Goal: Task Accomplishment & Management: Manage account settings

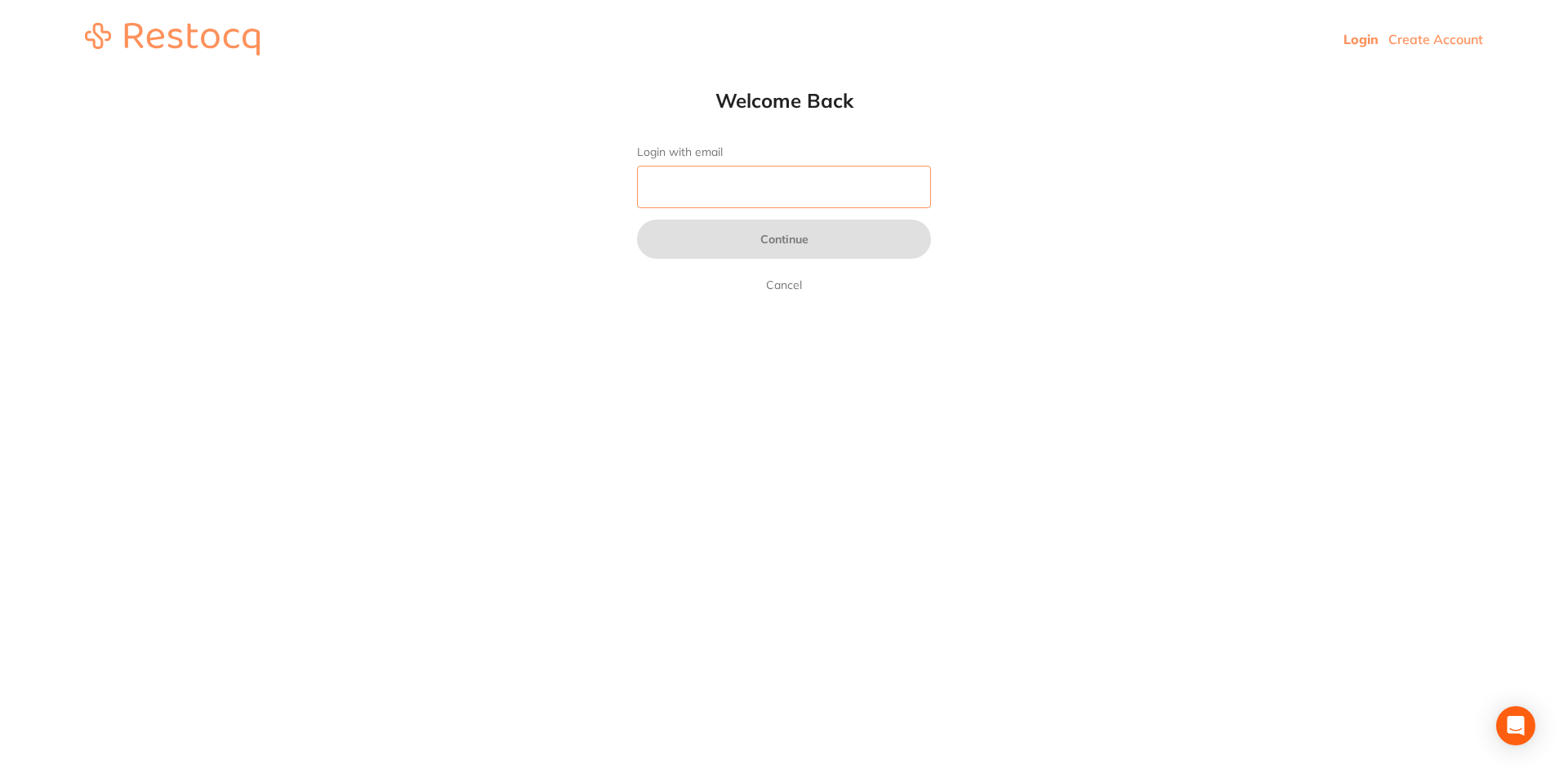
click at [745, 184] on input "Login with email" at bounding box center [784, 186] width 294 height 42
type input "[EMAIL_ADDRESS][DOMAIN_NAME]"
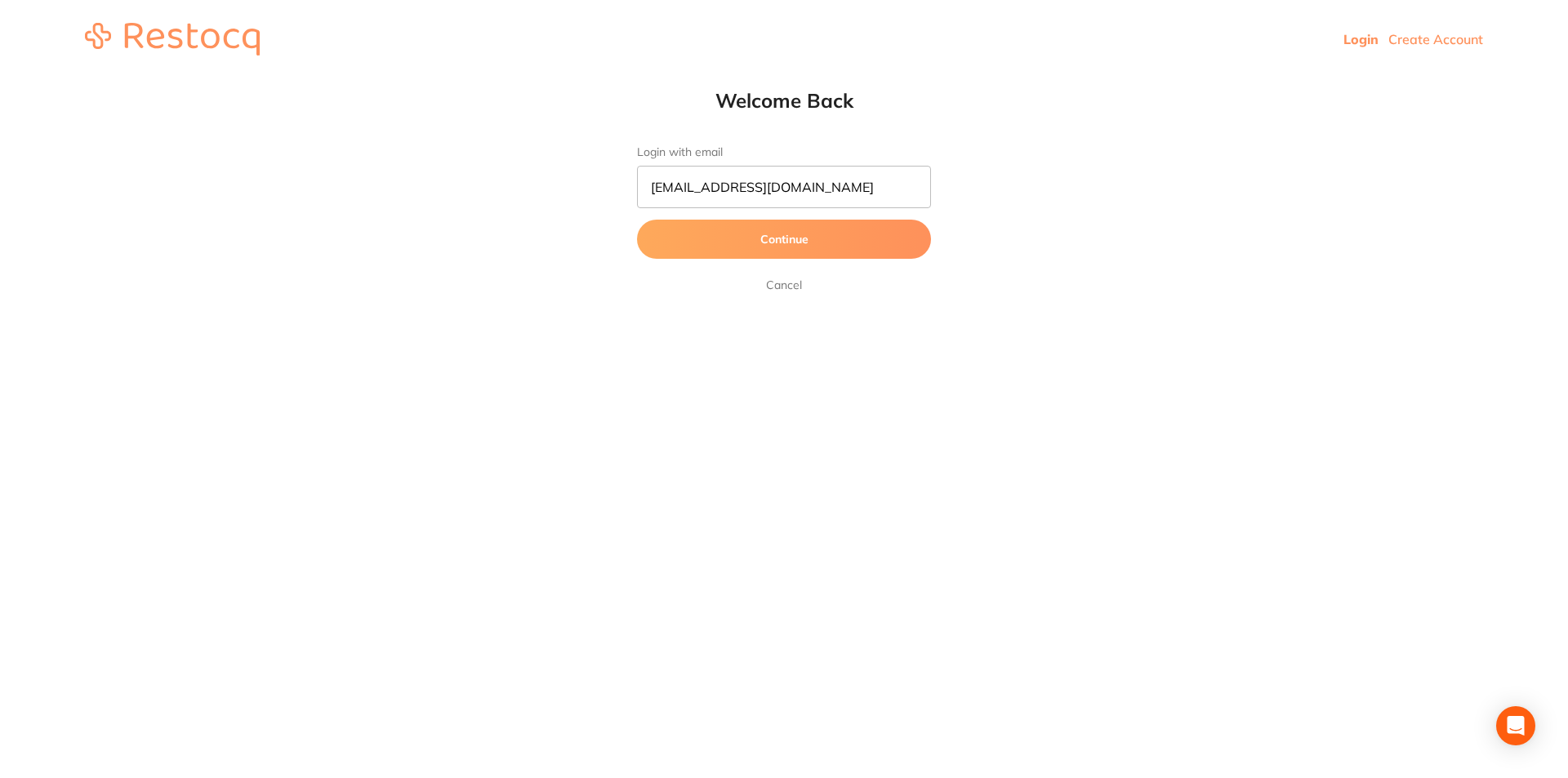
click at [799, 254] on button "Continue" at bounding box center [784, 239] width 294 height 39
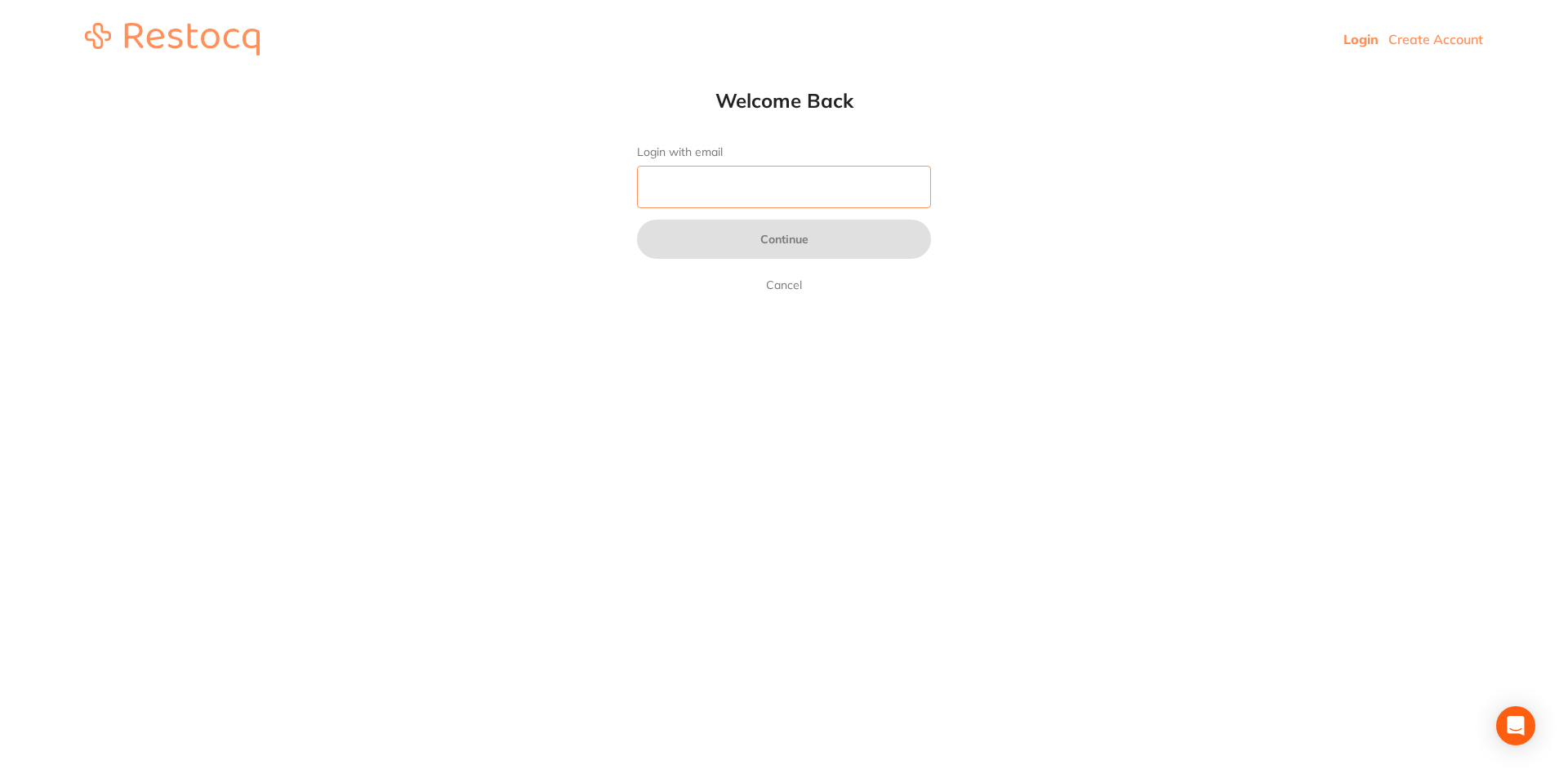
click at [700, 204] on input "Login with email" at bounding box center [784, 186] width 294 height 42
type input "[EMAIL_ADDRESS][DOMAIN_NAME]"
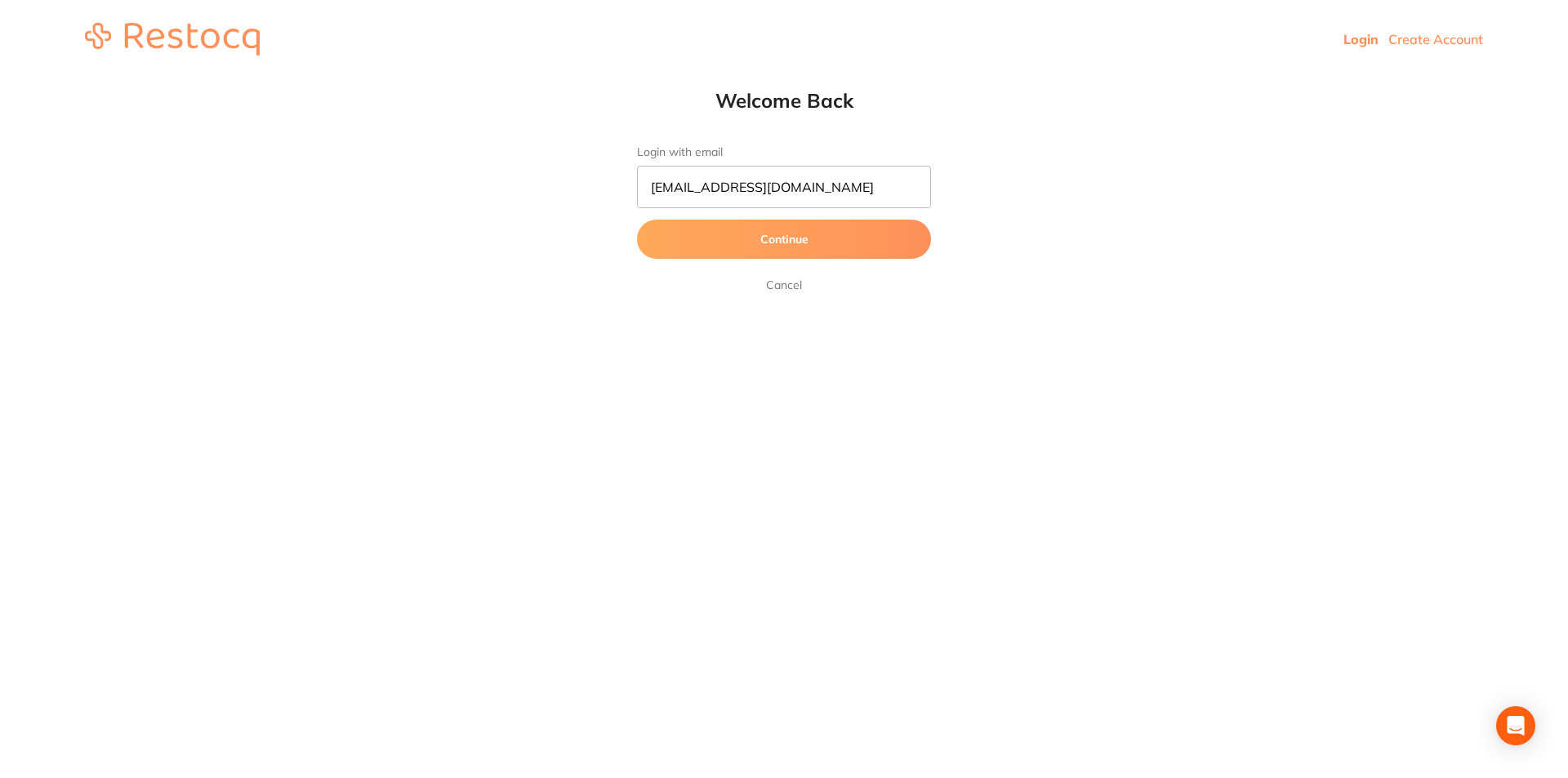
click at [775, 250] on button "Continue" at bounding box center [784, 239] width 294 height 39
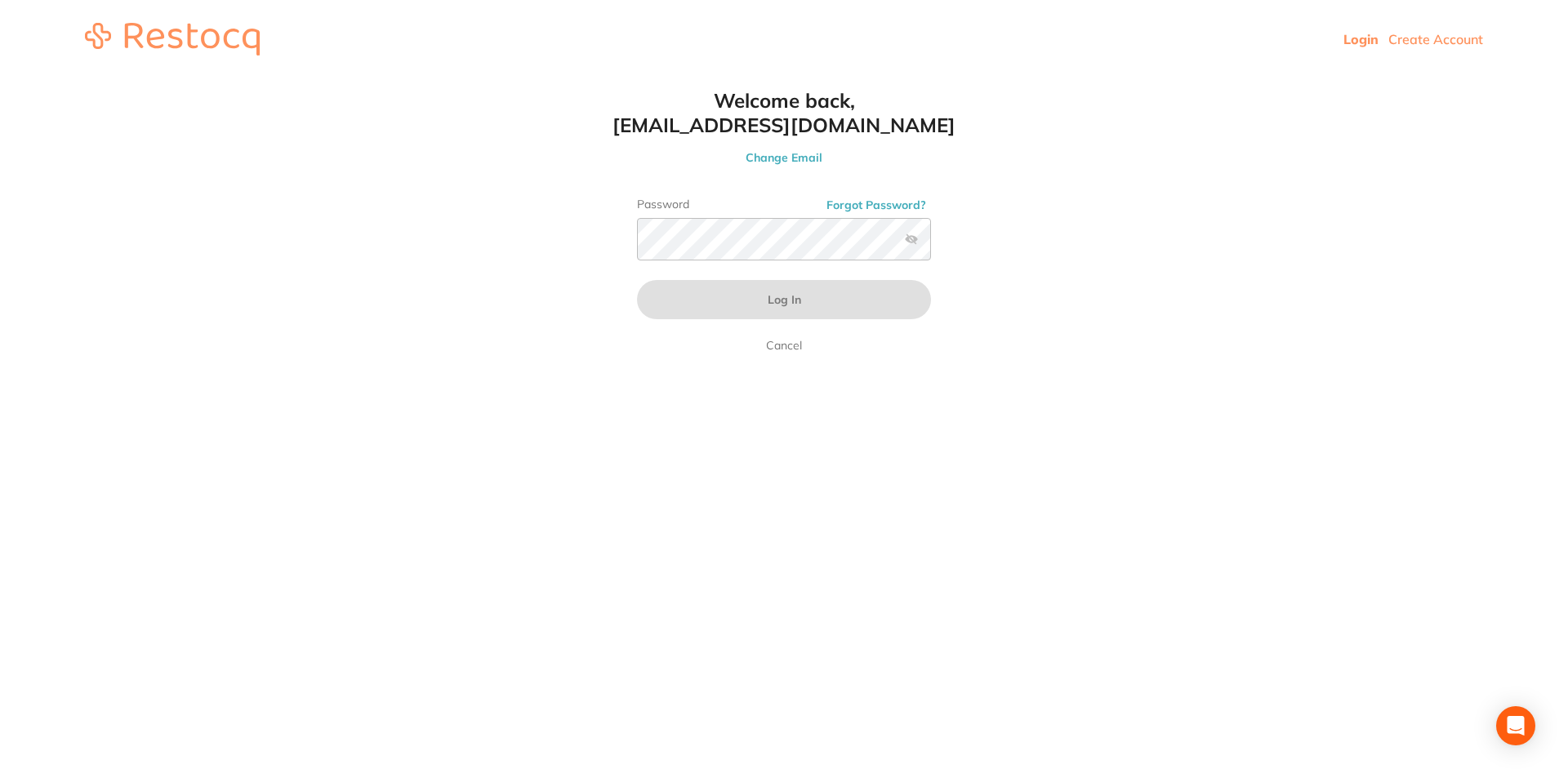
click at [627, 313] on div "Welcome back, [EMAIL_ADDRESS][DOMAIN_NAME] Change Email Password Forgot Passwor…" at bounding box center [784, 222] width 359 height 267
click at [107, 19] on header "Login Create Account" at bounding box center [784, 39] width 1568 height 79
